Goal: Information Seeking & Learning: Learn about a topic

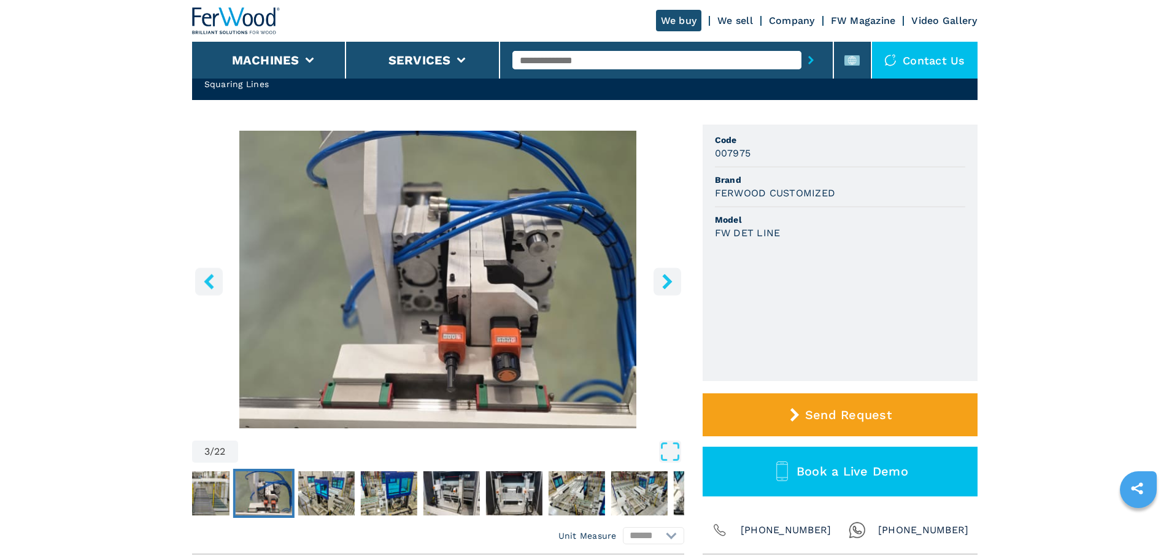
scroll to position [61, 0]
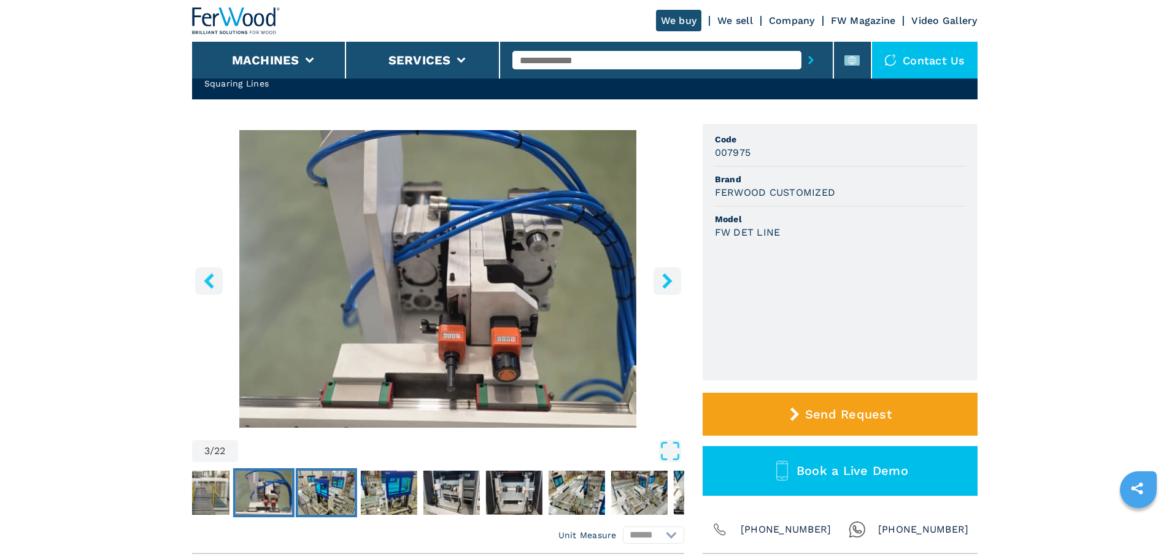
click at [347, 485] on img "Go to Slide 4" at bounding box center [326, 493] width 56 height 44
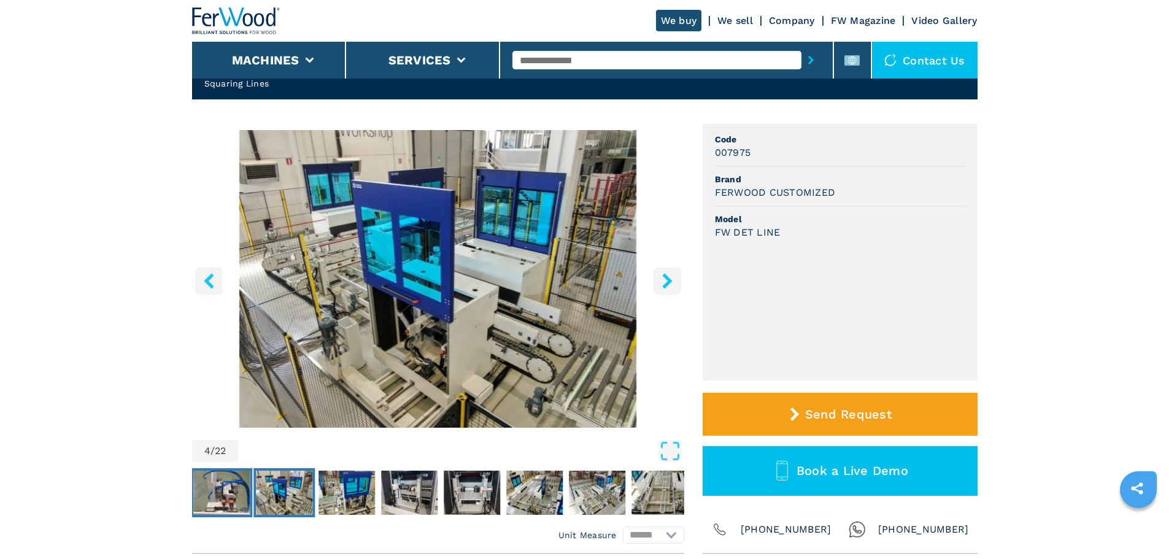
click at [212, 491] on img "Go to Slide 3" at bounding box center [221, 493] width 56 height 44
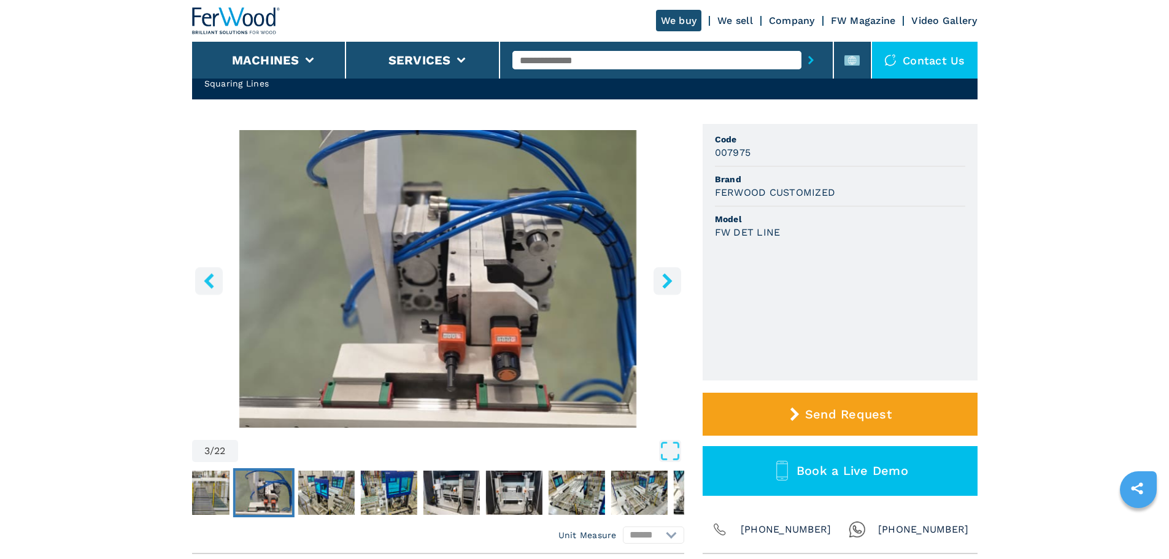
click at [205, 271] on button "left-button" at bounding box center [209, 281] width 28 height 28
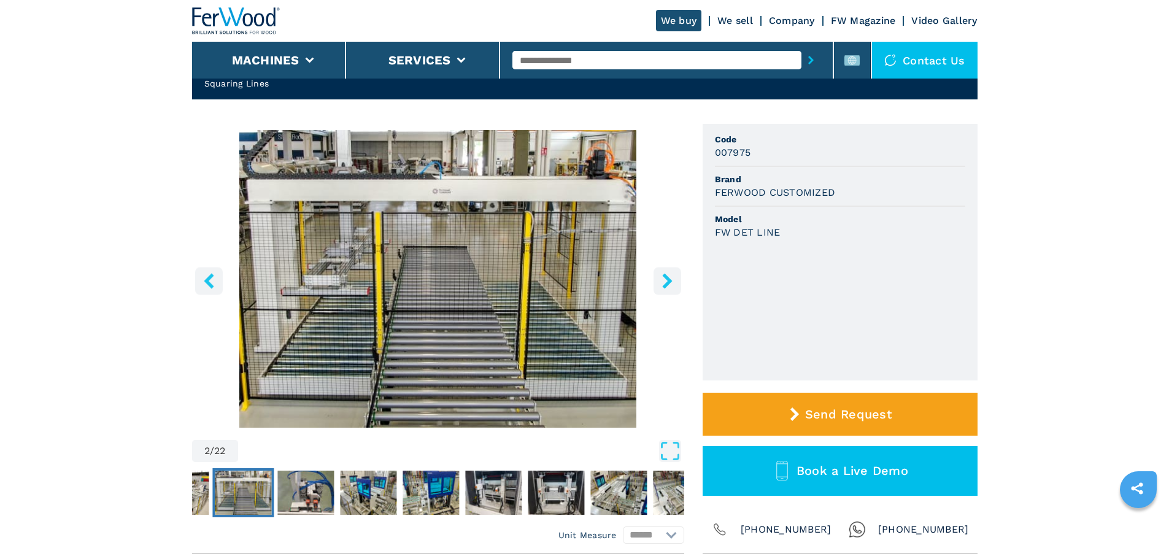
click at [205, 270] on button "left-button" at bounding box center [209, 281] width 28 height 28
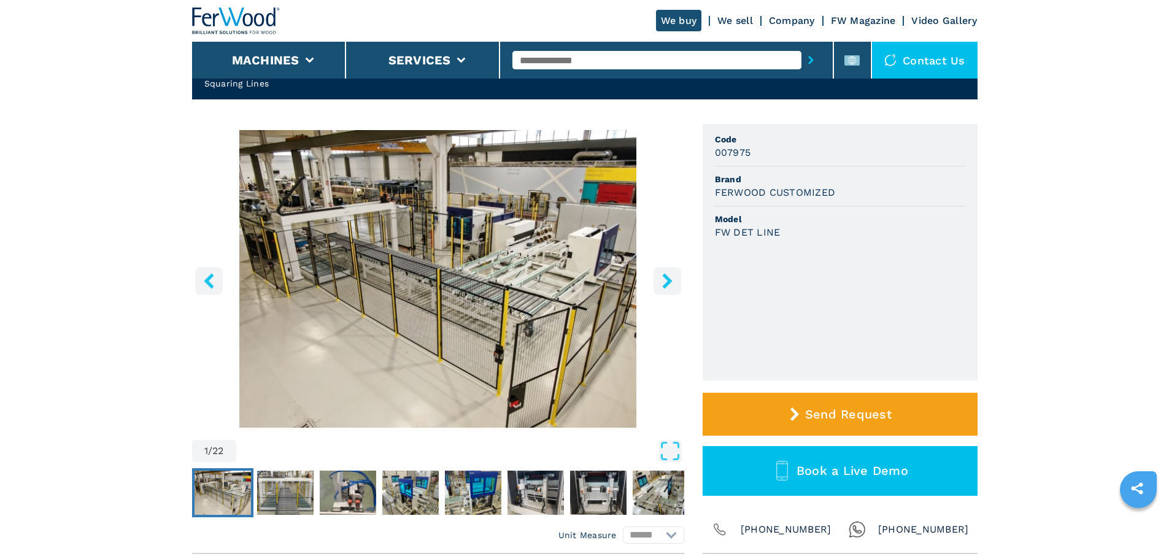
click at [205, 270] on button "left-button" at bounding box center [209, 281] width 28 height 28
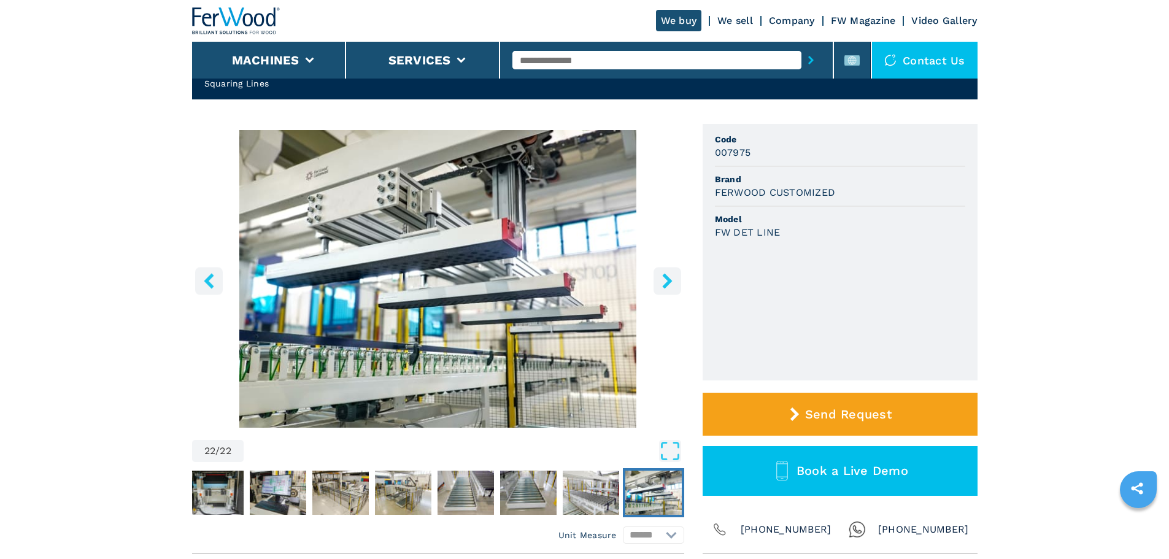
click at [205, 270] on button "left-button" at bounding box center [209, 281] width 28 height 28
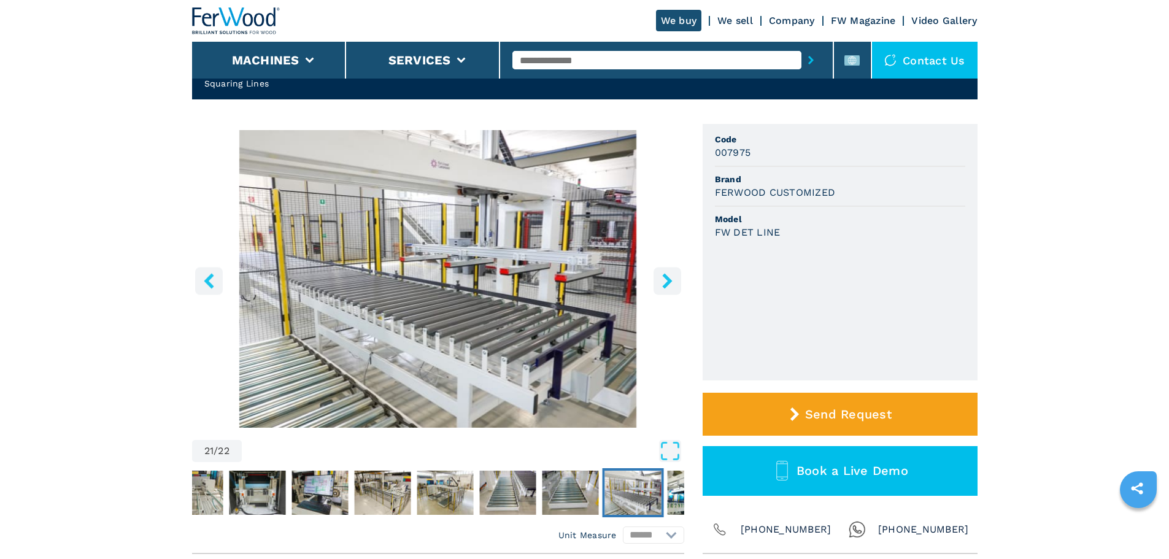
click at [664, 277] on icon "right-button" at bounding box center [667, 280] width 10 height 15
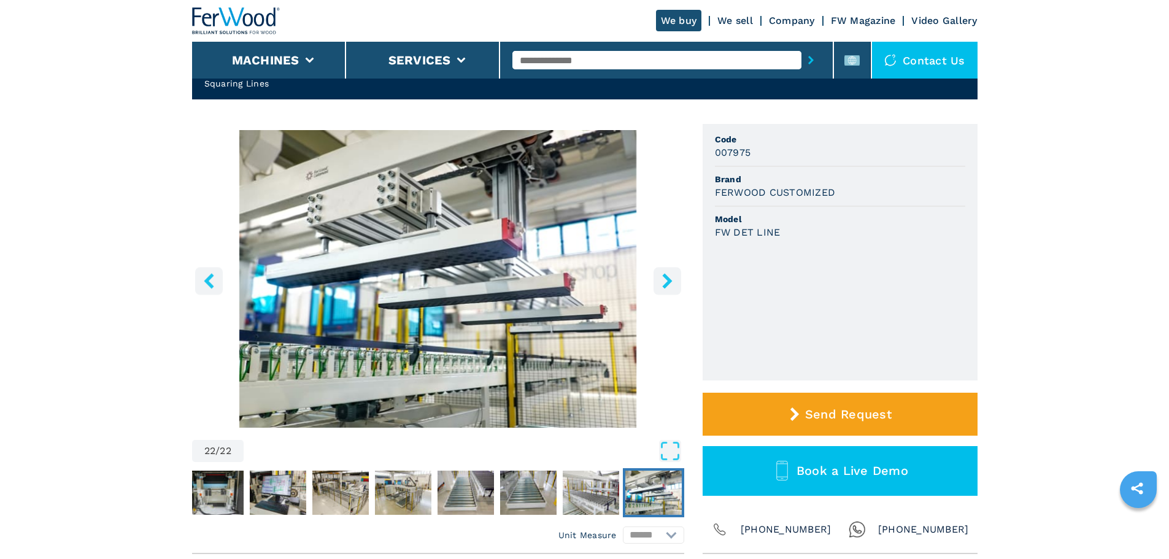
click at [664, 277] on icon "right-button" at bounding box center [667, 280] width 10 height 15
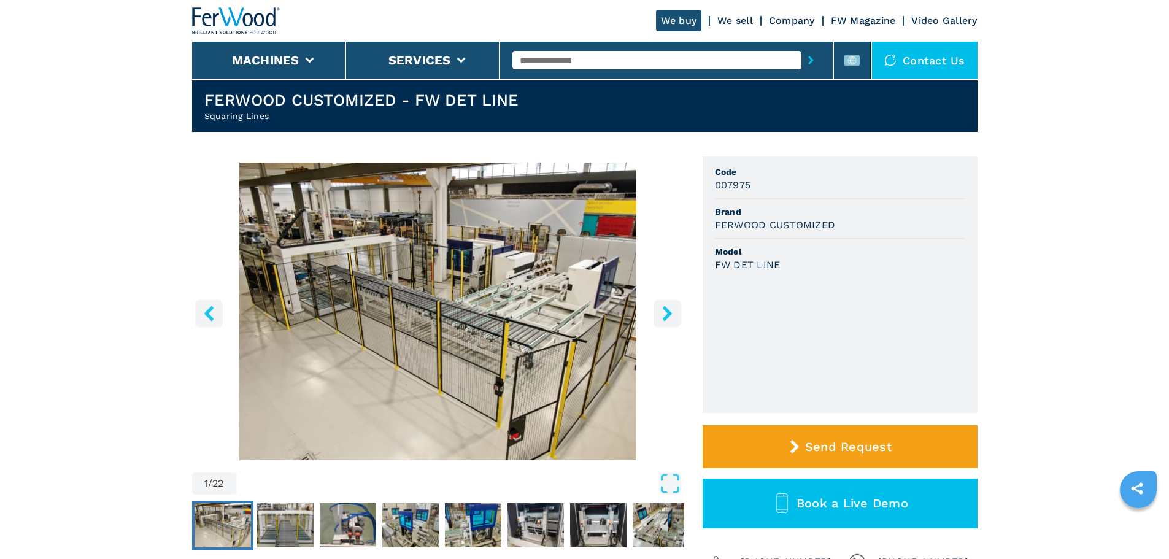
scroll to position [0, 0]
